Goal: Information Seeking & Learning: Browse casually

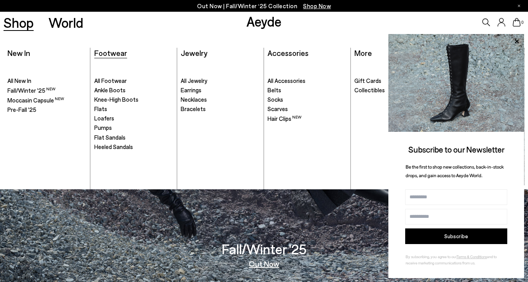
click at [115, 52] on span "Footwear" at bounding box center [110, 52] width 33 height 9
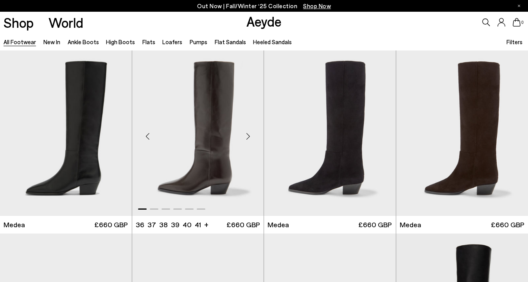
click at [247, 137] on div "Next slide" at bounding box center [247, 136] width 23 height 23
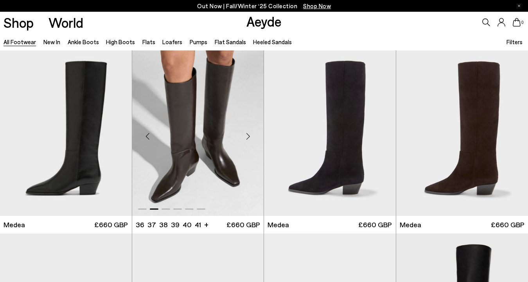
click at [247, 137] on div "Next slide" at bounding box center [247, 136] width 23 height 23
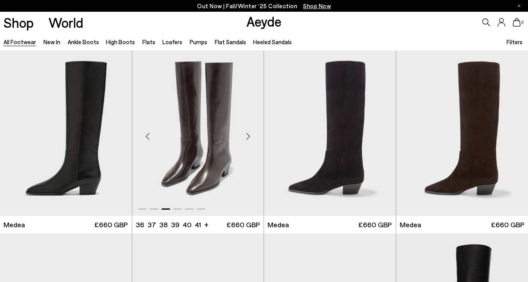
click at [247, 137] on div "Next slide" at bounding box center [247, 136] width 23 height 23
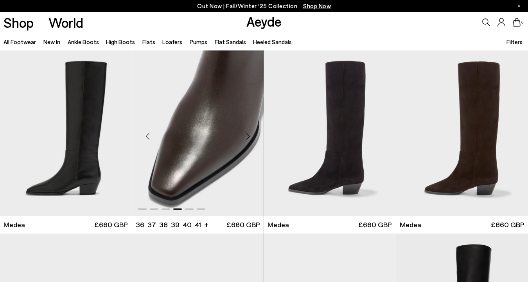
click at [247, 137] on div "Next slide" at bounding box center [247, 136] width 23 height 23
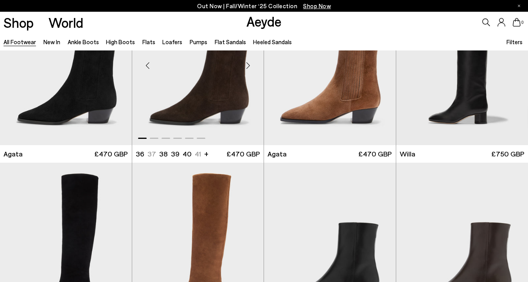
scroll to position [399, 0]
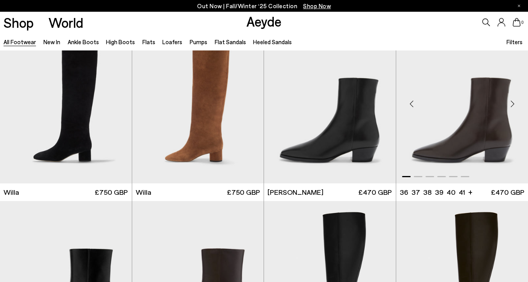
click at [515, 106] on div "Next slide" at bounding box center [512, 103] width 23 height 23
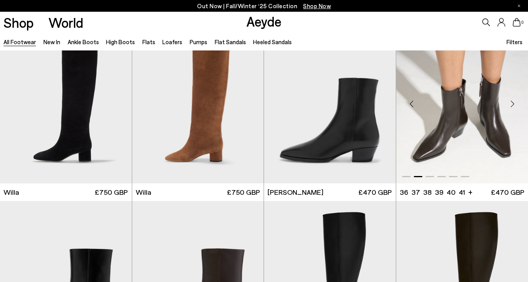
click at [515, 106] on div "Next slide" at bounding box center [512, 103] width 23 height 23
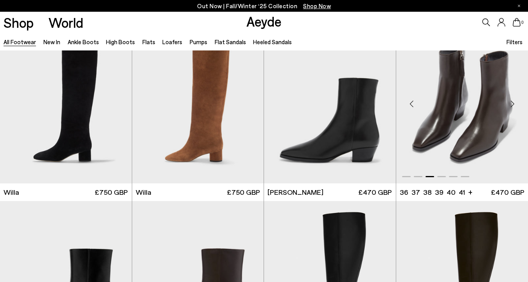
click at [513, 105] on div "Next slide" at bounding box center [512, 103] width 23 height 23
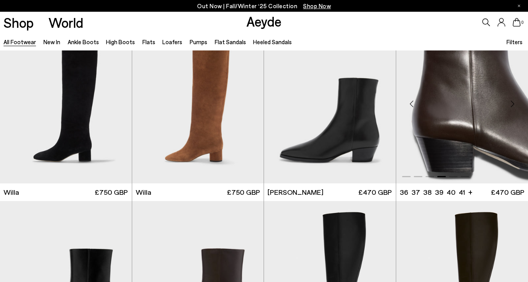
click at [513, 104] on div "Next slide" at bounding box center [512, 103] width 23 height 23
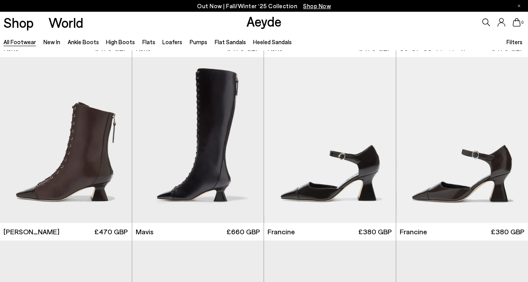
scroll to position [1104, 0]
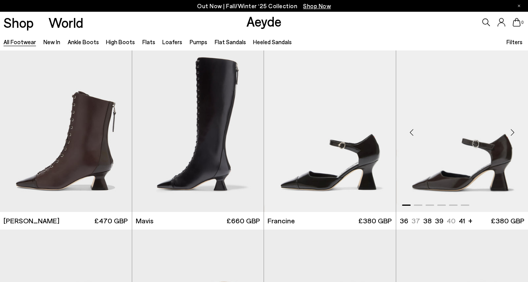
click at [513, 131] on div "Next slide" at bounding box center [512, 132] width 23 height 23
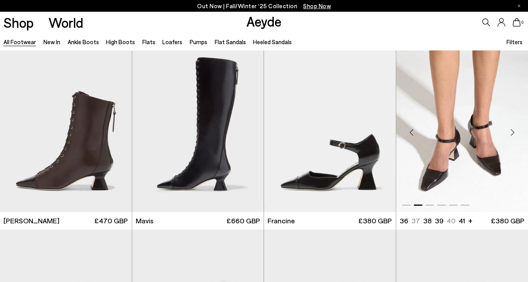
click at [513, 131] on div "Next slide" at bounding box center [512, 132] width 23 height 23
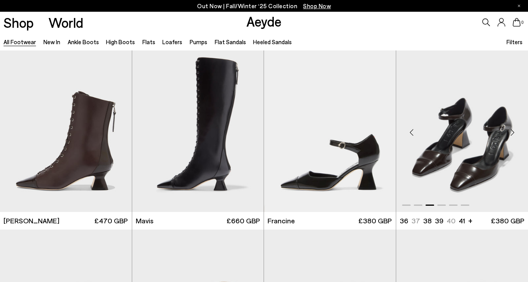
click at [513, 131] on div "Next slide" at bounding box center [512, 132] width 23 height 23
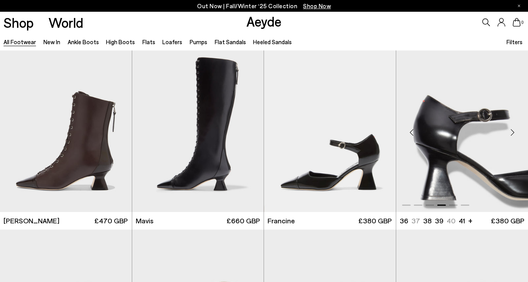
click at [513, 131] on div "Next slide" at bounding box center [512, 132] width 23 height 23
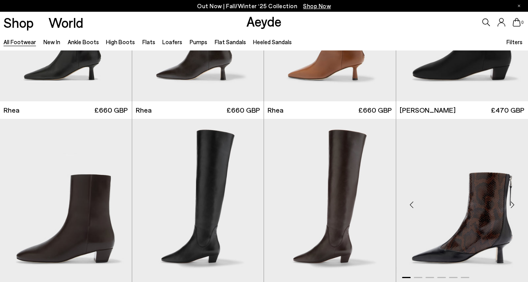
scroll to position [1511, 0]
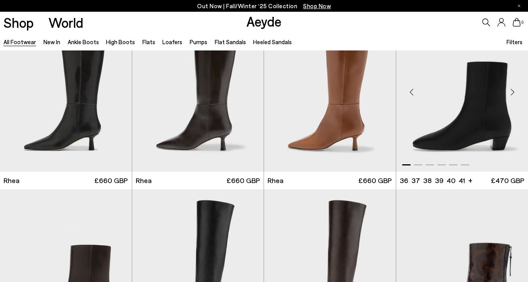
click at [513, 90] on div "Next slide" at bounding box center [512, 91] width 23 height 23
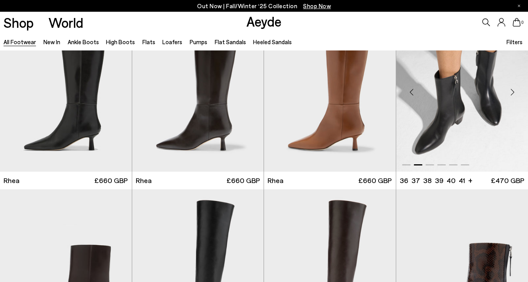
click at [513, 91] on div "Next slide" at bounding box center [512, 91] width 23 height 23
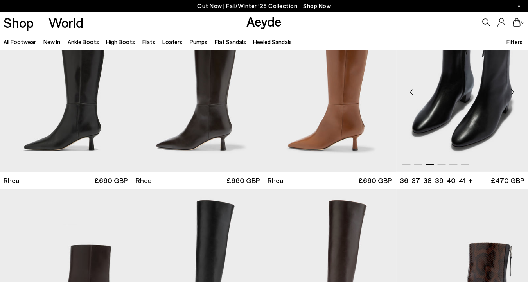
click at [513, 91] on div "Next slide" at bounding box center [512, 91] width 23 height 23
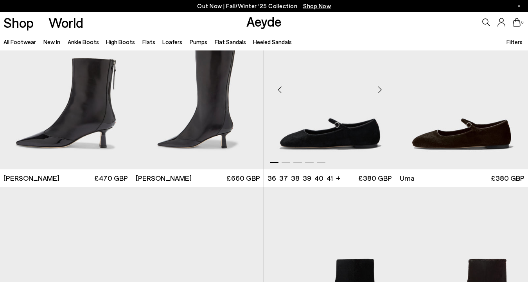
scroll to position [1881, 0]
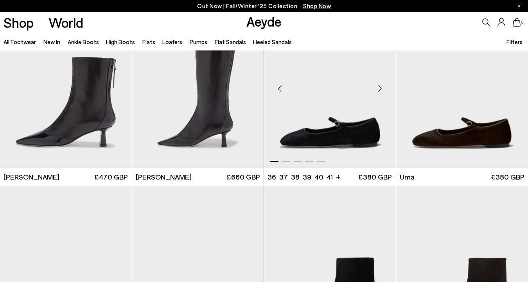
click at [382, 90] on div "Next slide" at bounding box center [380, 88] width 23 height 23
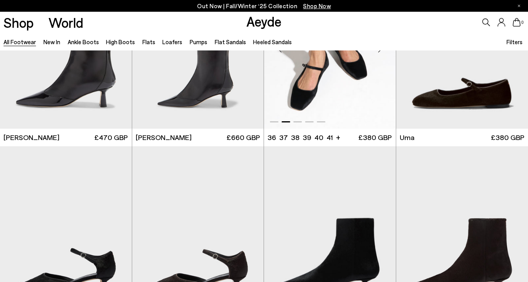
scroll to position [2084, 0]
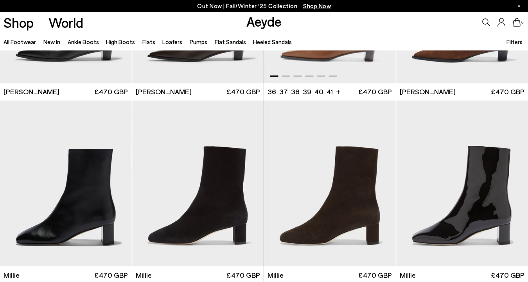
scroll to position [3285, 0]
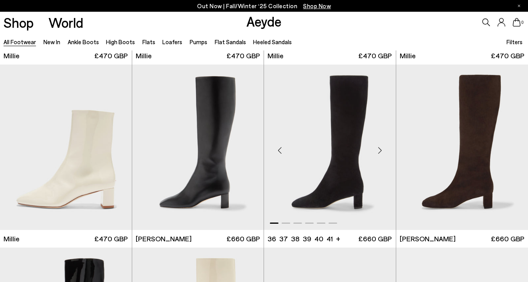
click at [381, 149] on div "Next slide" at bounding box center [380, 150] width 23 height 23
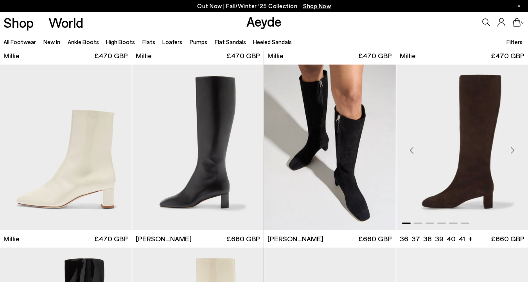
click at [515, 153] on div "Next slide" at bounding box center [512, 150] width 23 height 23
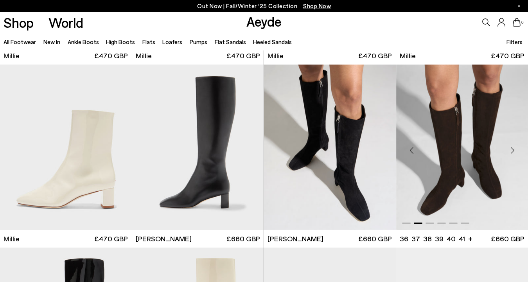
click at [515, 153] on div "Next slide" at bounding box center [512, 150] width 23 height 23
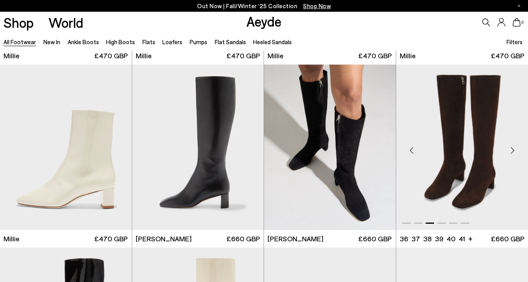
click at [515, 153] on div "Next slide" at bounding box center [512, 150] width 23 height 23
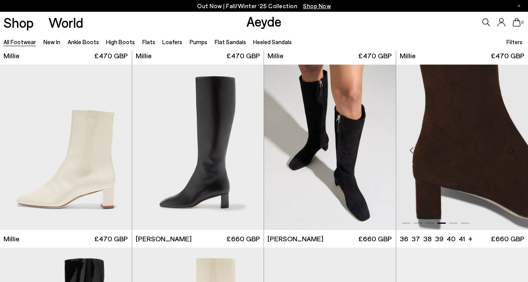
click at [515, 153] on div "Next slide" at bounding box center [512, 150] width 23 height 23
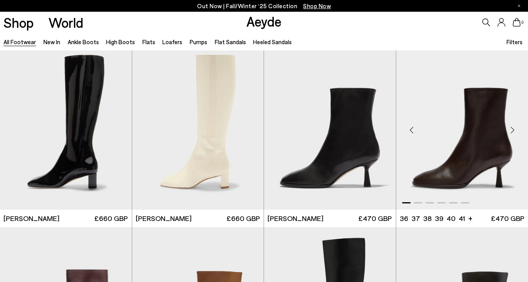
scroll to position [3356, 0]
